Goal: Browse casually

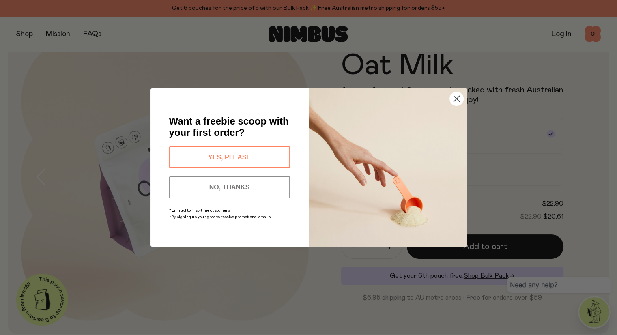
scroll to position [42, 0]
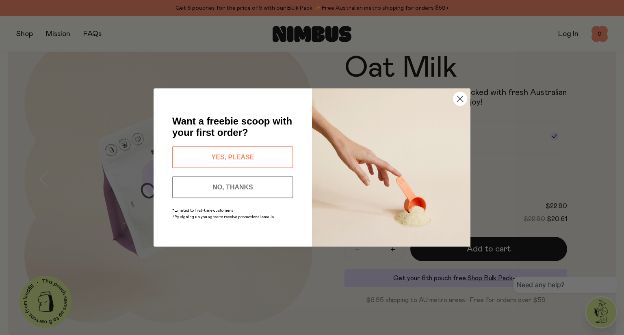
click at [460, 98] on icon "Close dialog" at bounding box center [460, 99] width 6 height 6
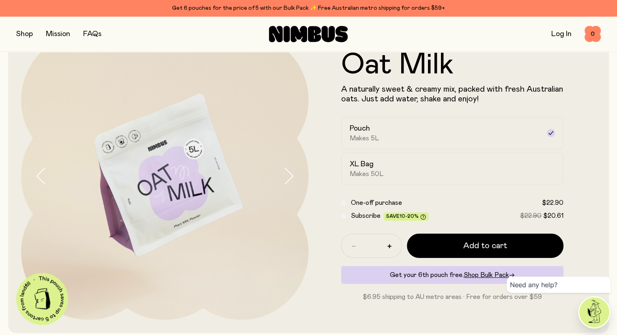
click at [292, 179] on icon "button" at bounding box center [288, 176] width 11 height 17
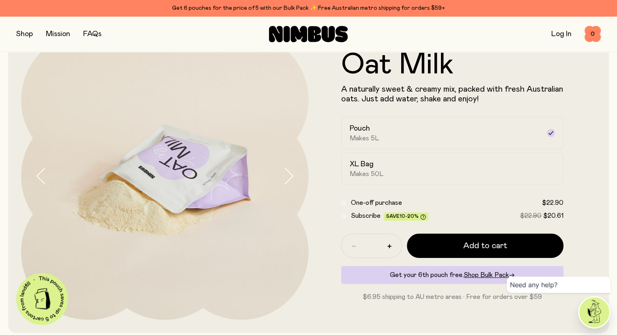
click at [293, 179] on icon "button" at bounding box center [288, 176] width 11 height 17
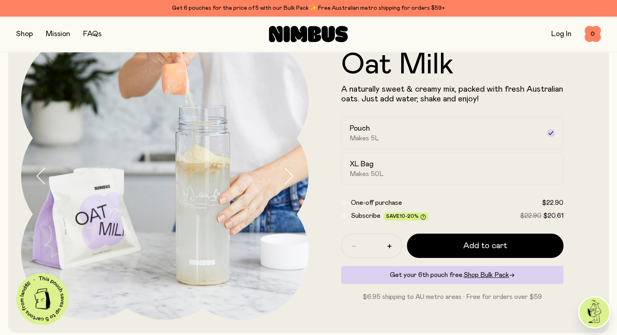
click at [289, 179] on icon "button" at bounding box center [288, 176] width 11 height 17
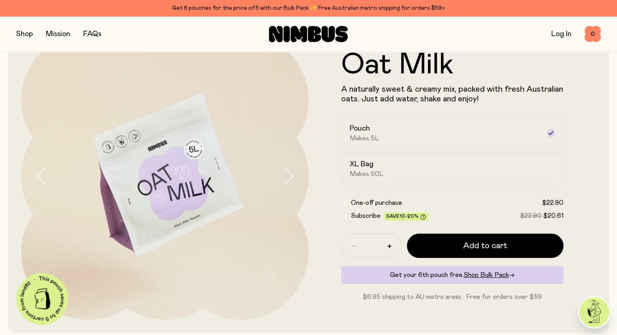
click at [43, 178] on icon "button" at bounding box center [41, 176] width 11 height 17
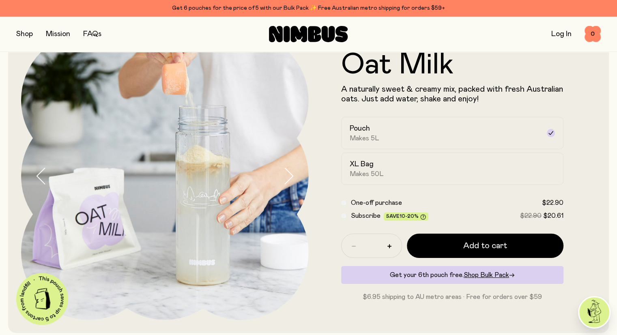
click at [291, 181] on icon "button" at bounding box center [288, 176] width 11 height 17
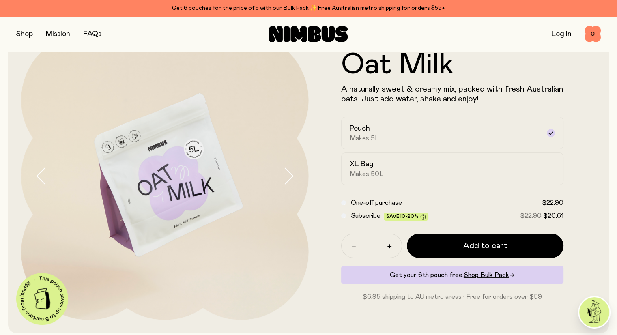
click at [291, 181] on icon "button" at bounding box center [288, 176] width 11 height 17
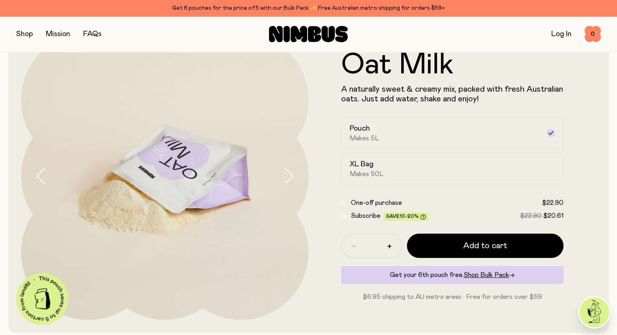
click at [291, 181] on icon "button" at bounding box center [288, 176] width 11 height 17
